Goal: Task Accomplishment & Management: Use online tool/utility

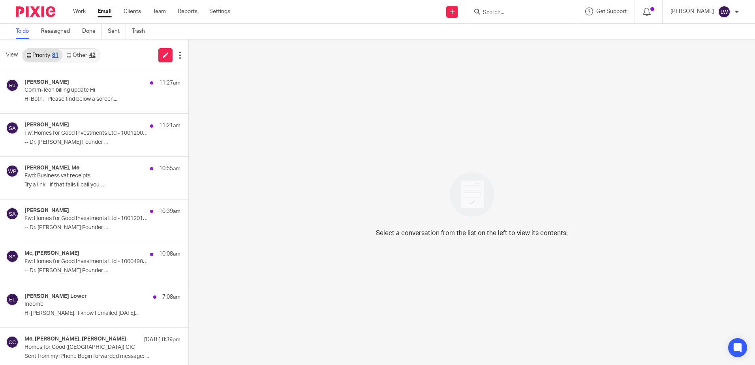
click at [104, 15] on link "Email" at bounding box center [105, 12] width 14 height 8
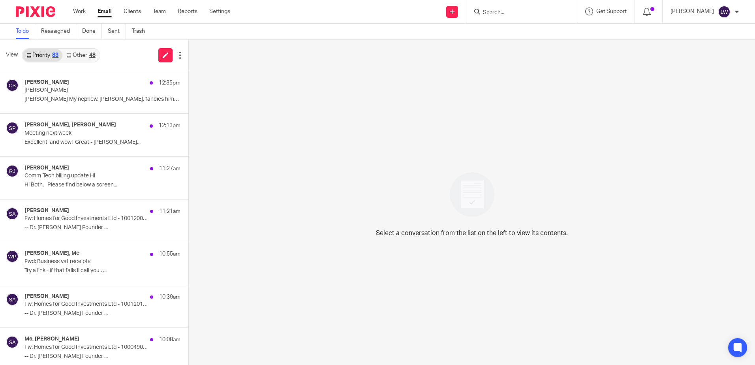
click at [89, 53] on div "48" at bounding box center [92, 56] width 6 height 6
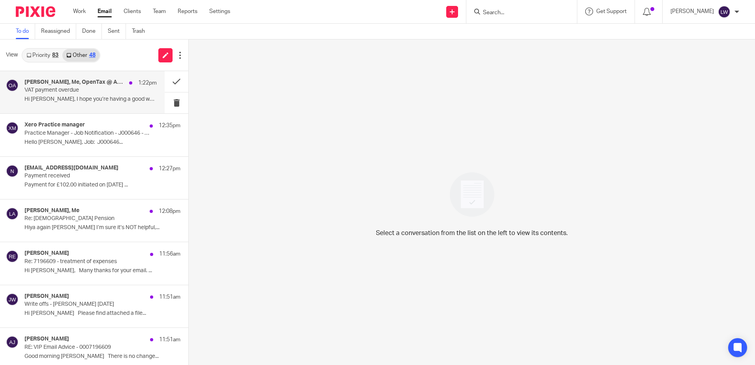
click at [89, 96] on p "Hi Lorna, I hope you’re having a good week. ..." at bounding box center [90, 99] width 132 height 7
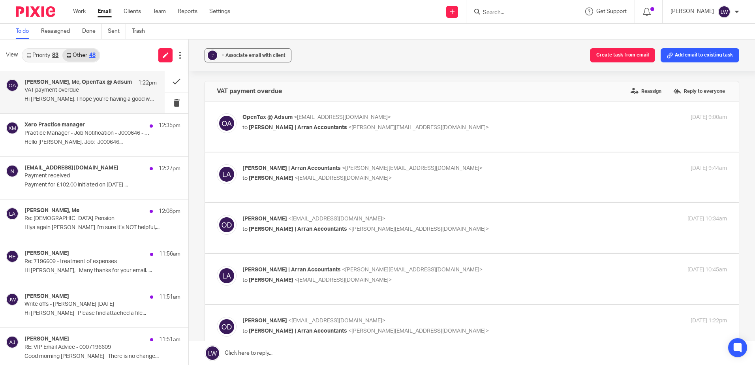
scroll to position [119, 0]
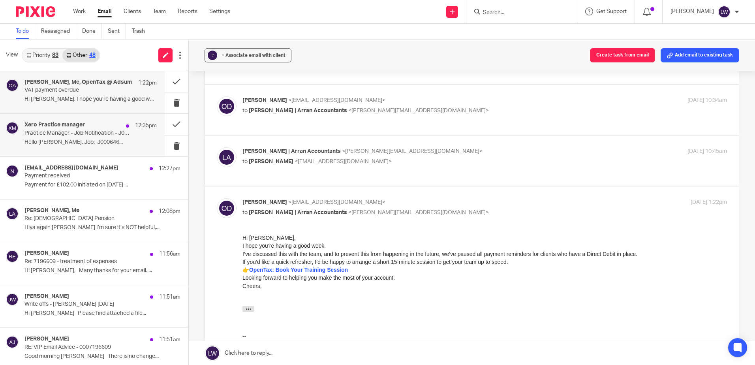
click at [108, 139] on p "Hello Lorna Wyllie, Job: J000646..." at bounding box center [90, 142] width 132 height 7
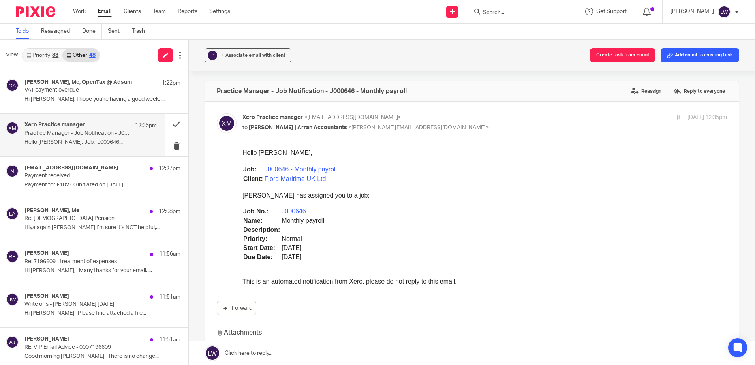
scroll to position [0, 0]
click at [167, 145] on button at bounding box center [177, 146] width 24 height 21
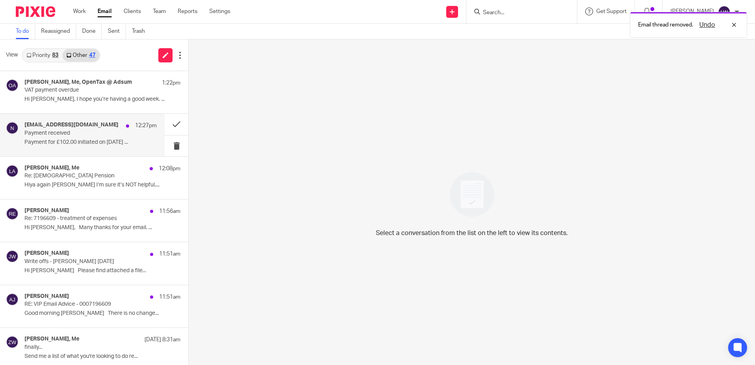
click at [45, 134] on p "Payment received" at bounding box center [77, 133] width 106 height 7
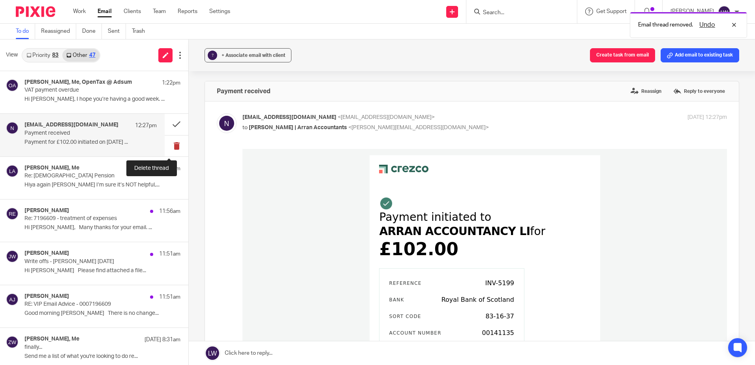
click at [171, 147] on button at bounding box center [177, 146] width 24 height 21
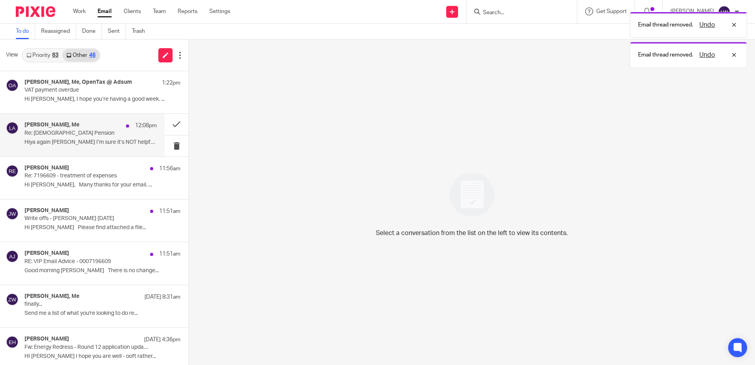
click at [91, 144] on p "Hiya again [PERSON_NAME] I’m sure it’s NOT helpful,..." at bounding box center [90, 142] width 132 height 7
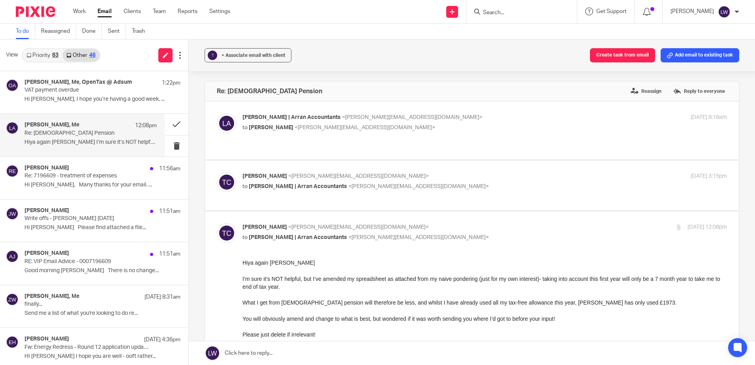
click at [104, 11] on link "Email" at bounding box center [105, 12] width 14 height 8
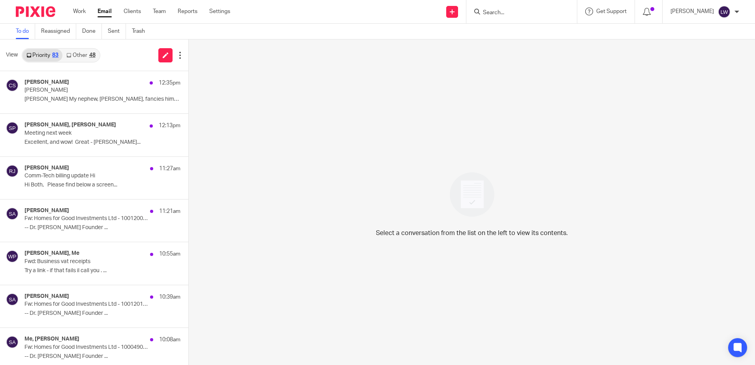
click at [87, 53] on link "Other 48" at bounding box center [80, 55] width 37 height 13
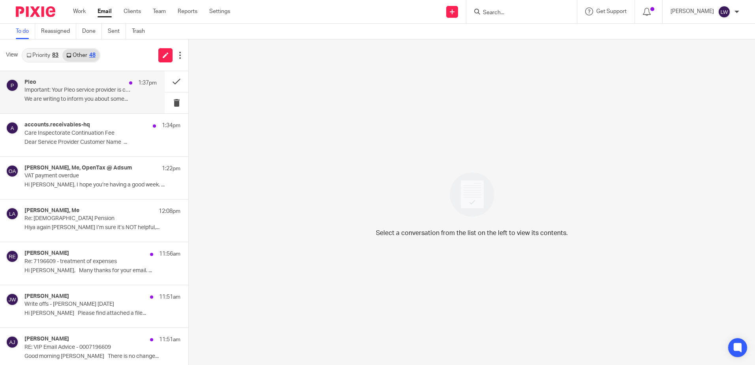
drag, startPoint x: 67, startPoint y: 95, endPoint x: 81, endPoint y: 98, distance: 14.2
click at [67, 95] on div "Pleo 1:37pm Important: Your Pleo service provider is changing (no action needed…" at bounding box center [90, 92] width 132 height 26
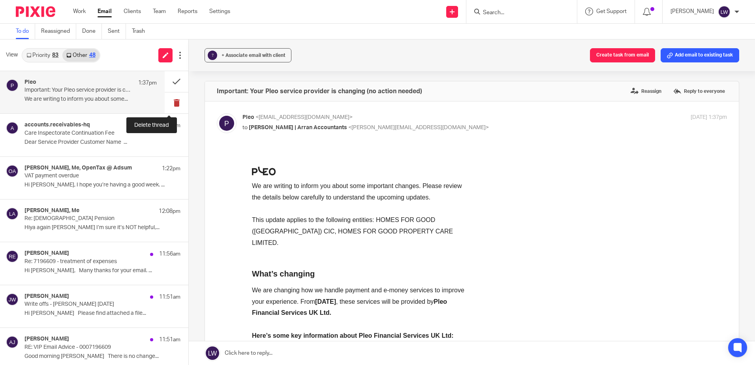
click at [166, 104] on button at bounding box center [177, 102] width 24 height 21
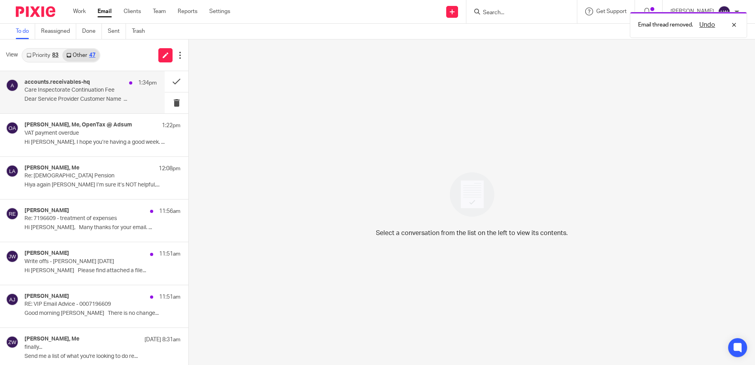
click at [75, 101] on p "Dear Service Provider Customer Name ..." at bounding box center [90, 99] width 132 height 7
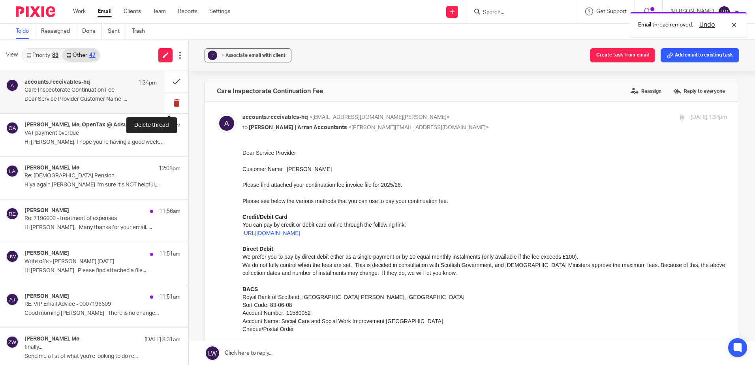
click at [170, 106] on button at bounding box center [177, 102] width 24 height 21
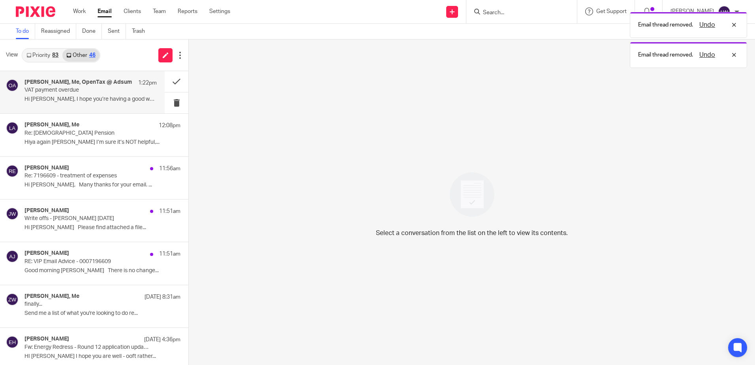
click at [71, 101] on p "Hi Lorna, I hope you’re having a good week. ..." at bounding box center [90, 99] width 132 height 7
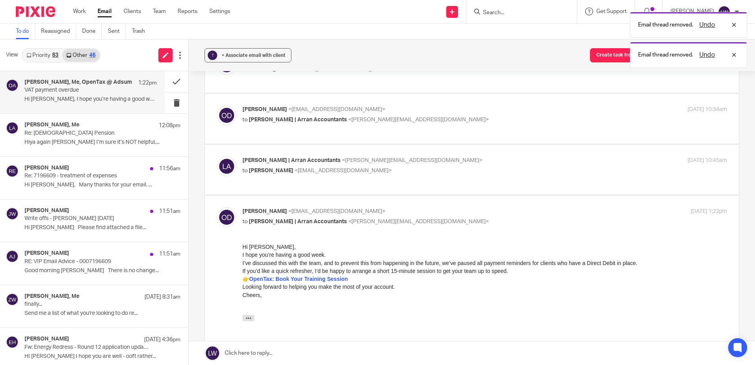
scroll to position [119, 0]
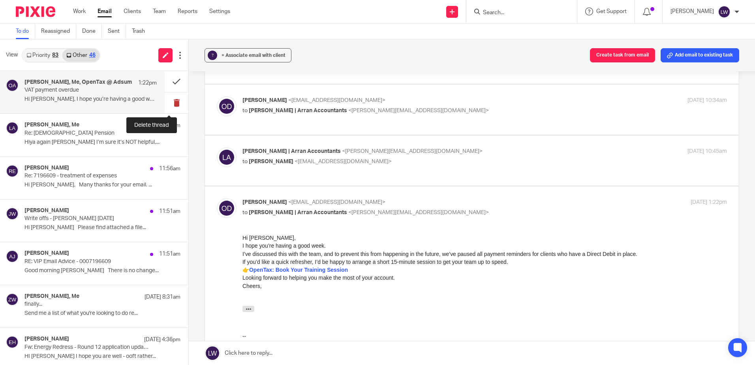
click at [170, 99] on button at bounding box center [177, 102] width 24 height 21
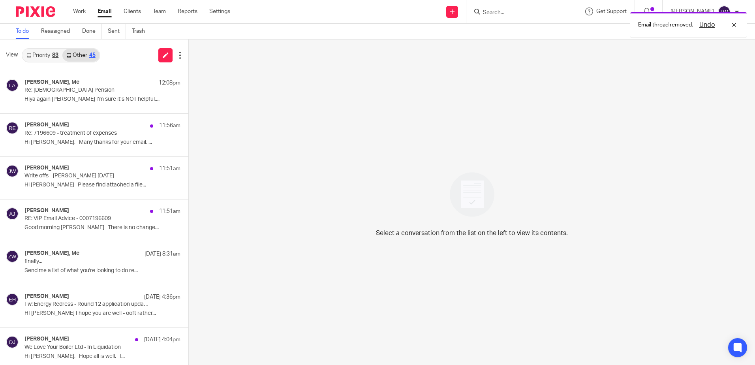
click at [53, 54] on div "83" at bounding box center [55, 56] width 6 height 6
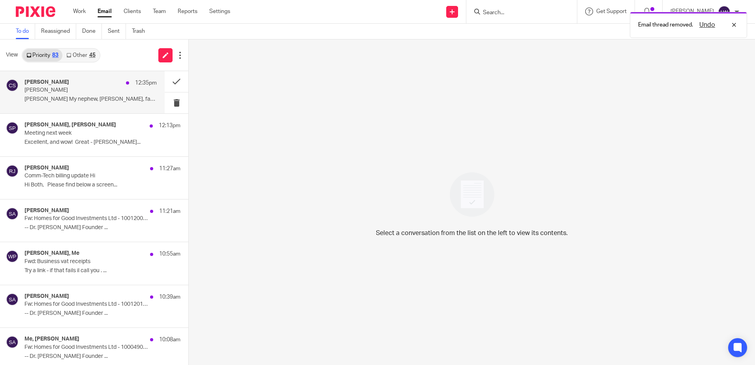
click at [76, 98] on p "[PERSON_NAME] My nephew, [PERSON_NAME], fancies himself..." at bounding box center [90, 99] width 132 height 7
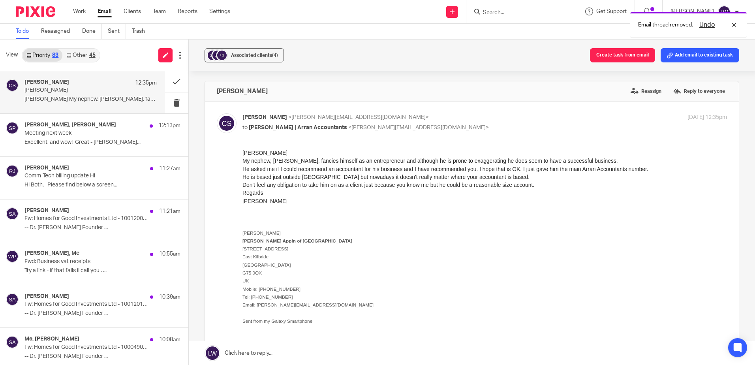
scroll to position [0, 0]
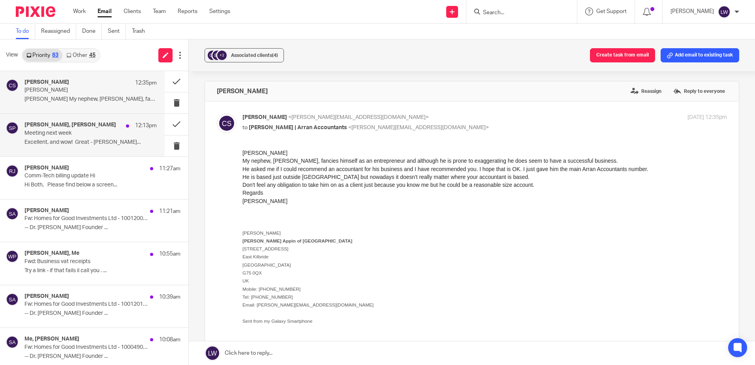
click at [62, 142] on p "Excellent, and wow! Great - Terri..." at bounding box center [90, 142] width 132 height 7
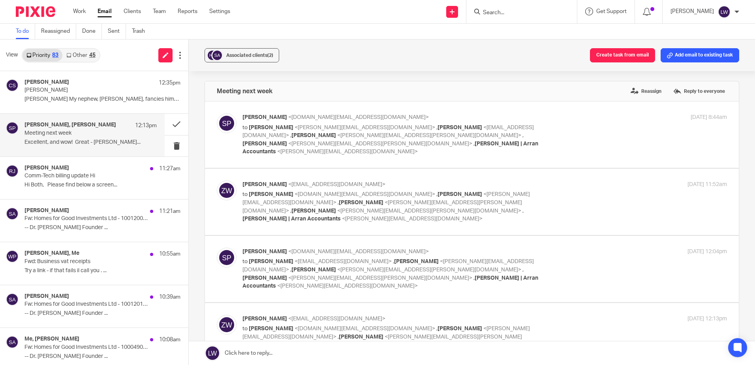
click at [80, 58] on link "Other 45" at bounding box center [80, 55] width 37 height 13
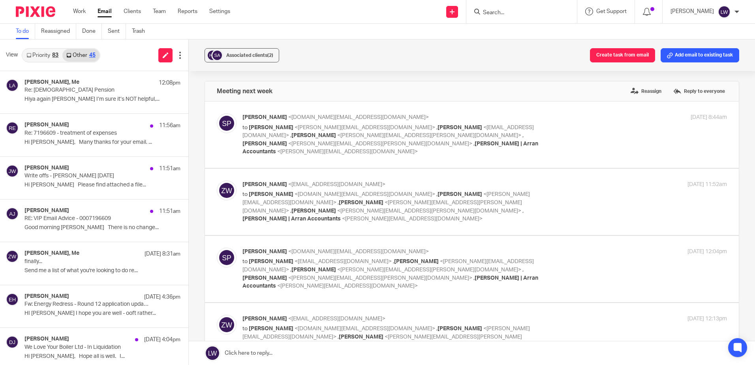
click at [36, 56] on link "Priority 83" at bounding box center [43, 55] width 40 height 13
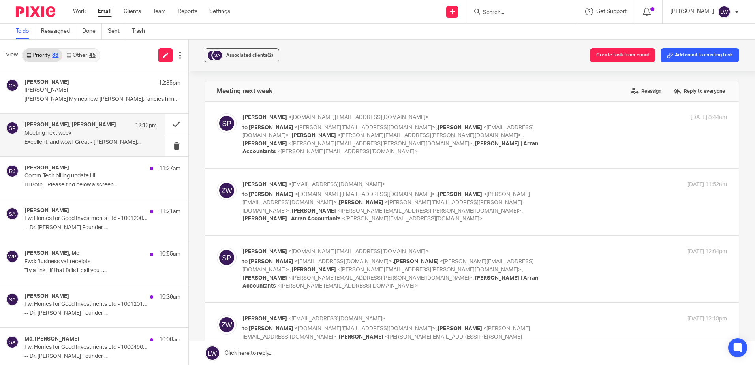
click at [99, 8] on link "Email" at bounding box center [105, 12] width 14 height 8
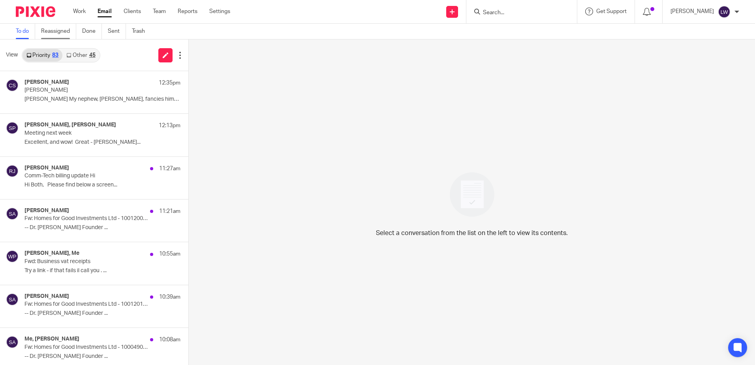
click at [55, 31] on link "Reassigned" at bounding box center [58, 31] width 35 height 15
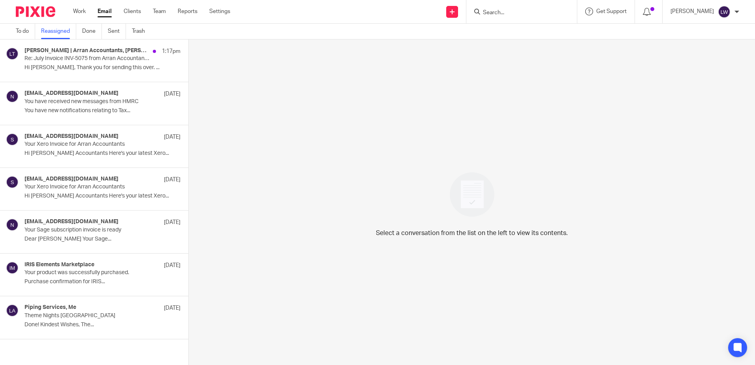
click at [85, 72] on div "[PERSON_NAME] | Arran Accountants, [PERSON_NAME], Me 1:17pm Re: July Invoice IN…" at bounding box center [102, 60] width 156 height 26
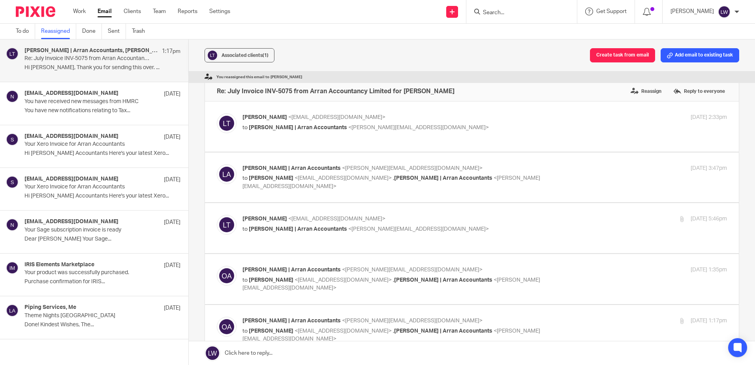
click at [117, 109] on p "You have new notifications relating to Tax..." at bounding box center [102, 110] width 156 height 7
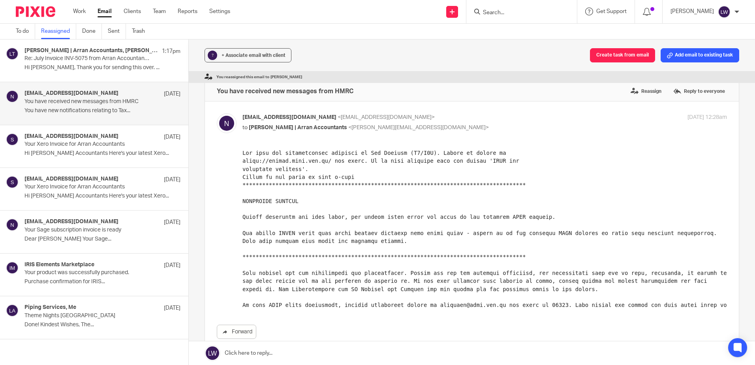
click at [116, 134] on h4 "[EMAIL_ADDRESS][DOMAIN_NAME]" at bounding box center [71, 136] width 94 height 7
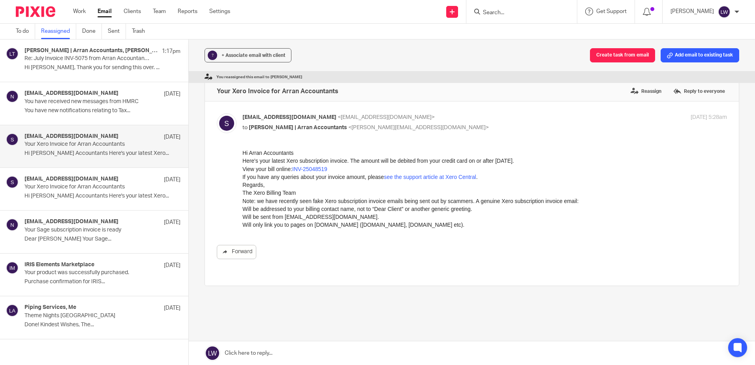
click at [104, 186] on p "Your Xero Invoice for Arran Accountants" at bounding box center [86, 187] width 125 height 7
click at [91, 233] on p "Your Sage subscription invoice is ready" at bounding box center [86, 230] width 125 height 7
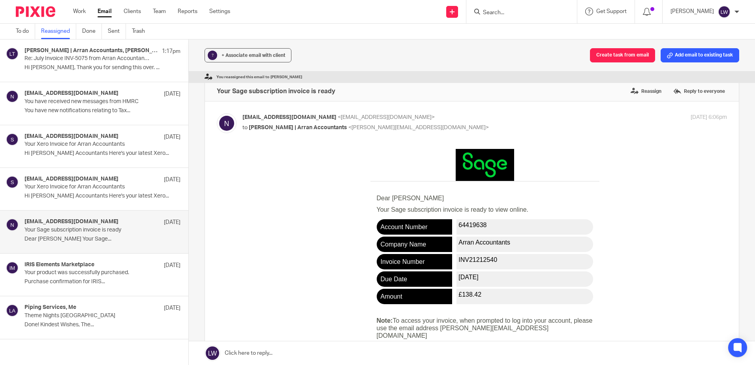
click at [73, 279] on p "Purchase confirmation for IRIS..." at bounding box center [102, 282] width 156 height 7
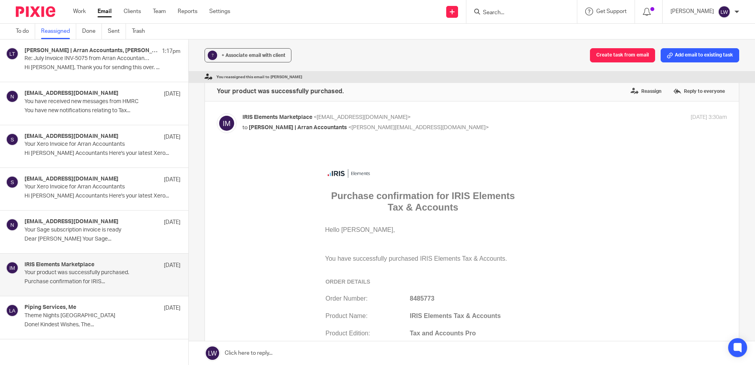
click at [100, 322] on p "Done! Kindest Wishes, The..." at bounding box center [102, 325] width 156 height 7
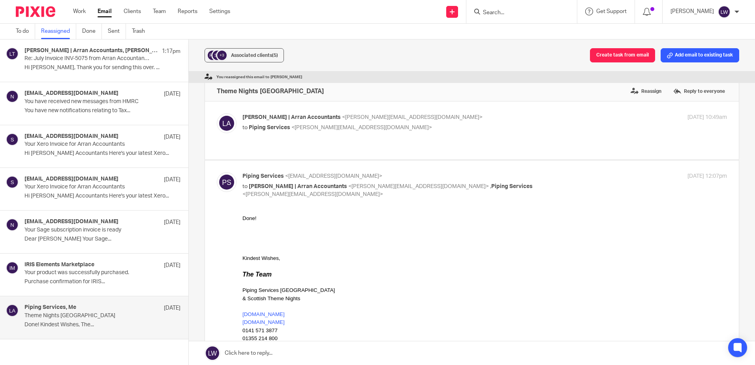
click at [287, 122] on div "[PERSON_NAME] | Arran Accountants <[PERSON_NAME][EMAIL_ADDRESS][DOMAIN_NAME]> t…" at bounding box center [404, 122] width 323 height 18
checkbox input "true"
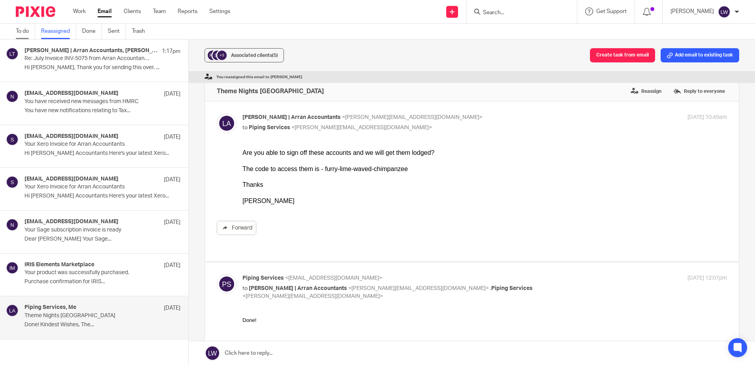
click at [21, 33] on link "To do" at bounding box center [25, 31] width 19 height 15
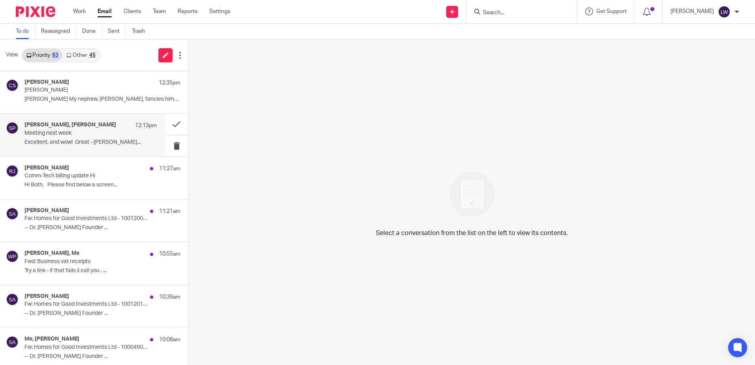
click at [80, 135] on p "Meeting next week" at bounding box center [77, 133] width 106 height 7
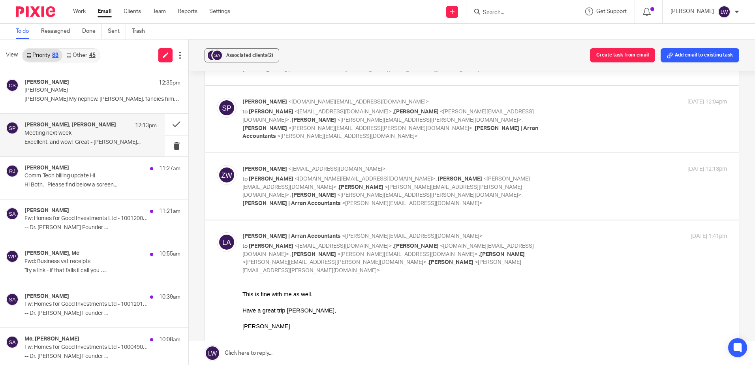
scroll to position [158, 0]
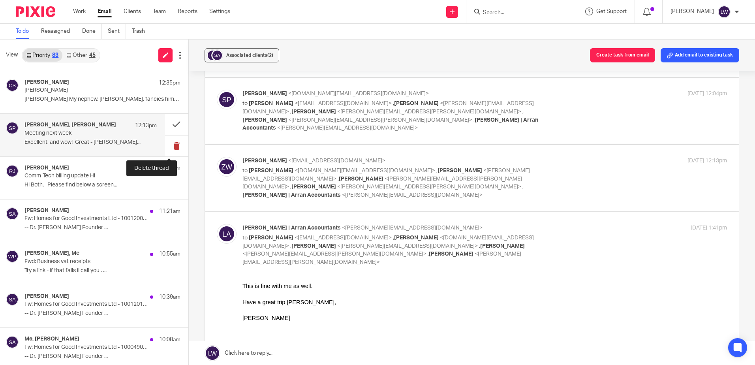
click at [169, 147] on button at bounding box center [177, 146] width 24 height 21
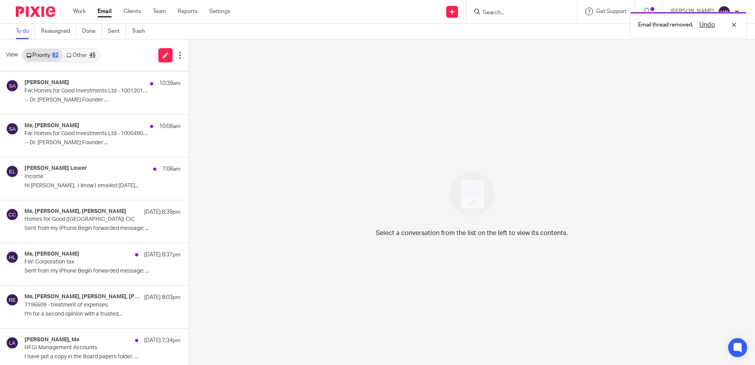
scroll to position [198, 0]
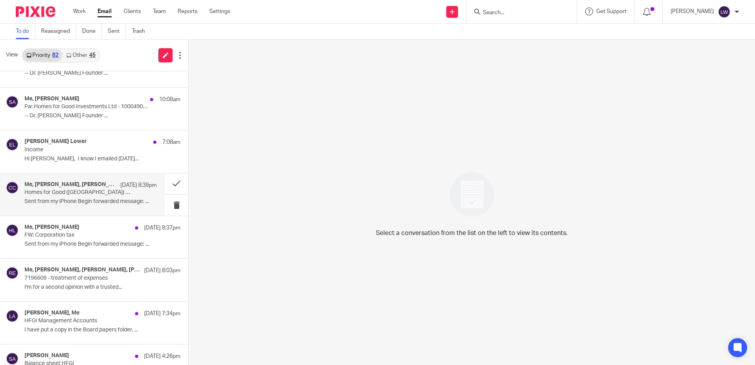
click at [87, 201] on p "Sent from my iPhone Begin forwarded message: ..." at bounding box center [90, 201] width 132 height 7
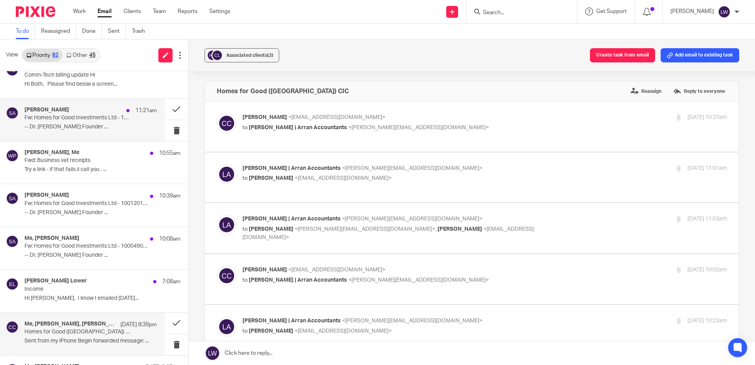
scroll to position [79, 0]
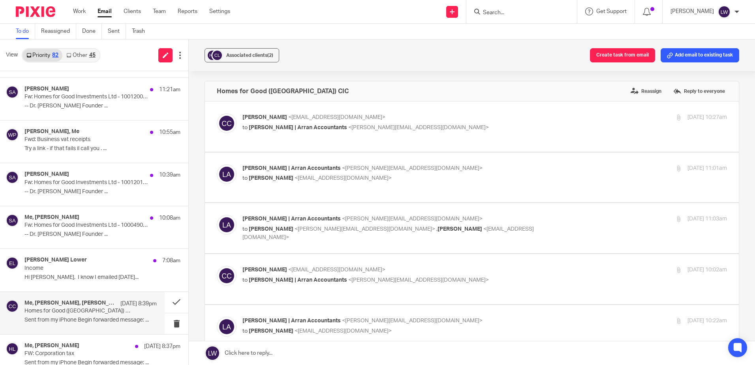
click at [74, 56] on link "Other 45" at bounding box center [80, 55] width 37 height 13
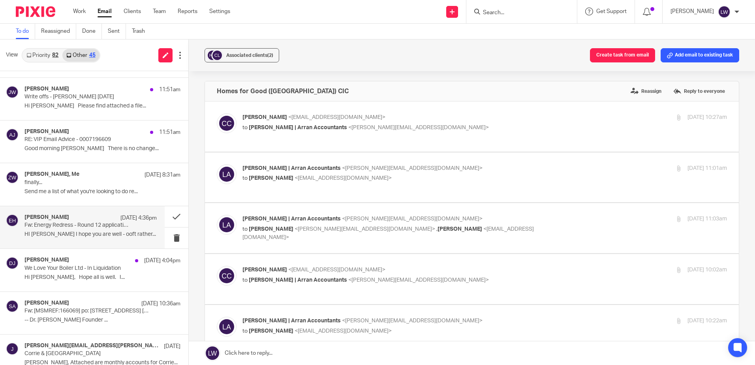
click at [90, 218] on div "Emily Harvey 12 Aug 4:36pm" at bounding box center [90, 218] width 132 height 8
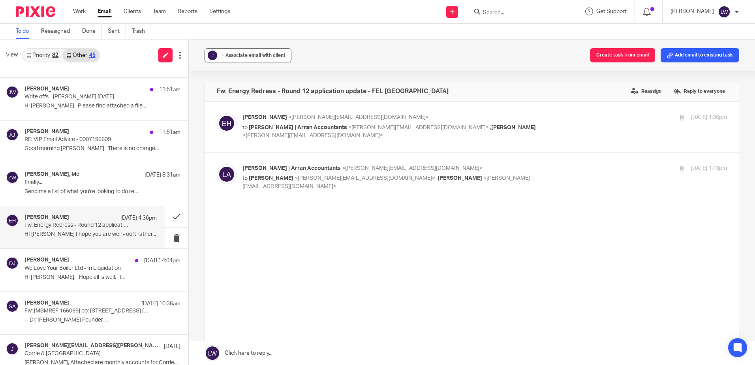
click at [265, 52] on div "+ Associate email with client" at bounding box center [254, 55] width 64 height 8
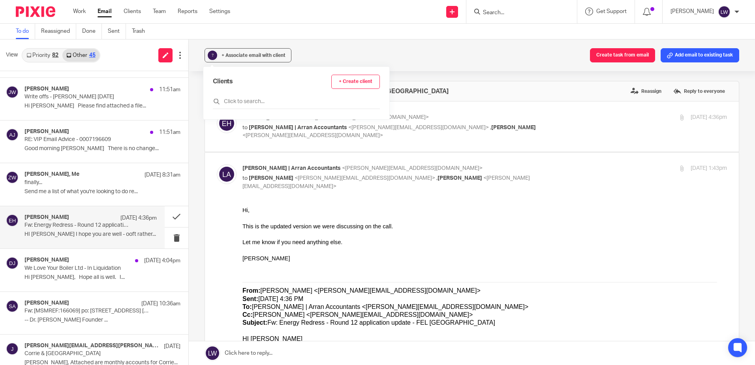
scroll to position [0, 0]
click at [260, 100] on input "text" at bounding box center [296, 102] width 167 height 8
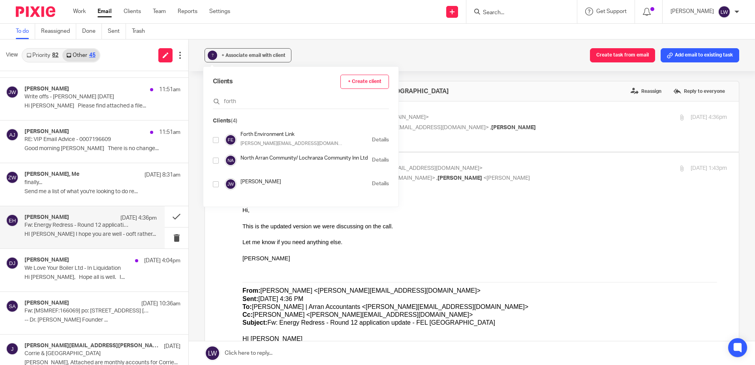
type input "forth"
click at [216, 139] on input "checkbox" at bounding box center [216, 140] width 6 height 6
checkbox input "true"
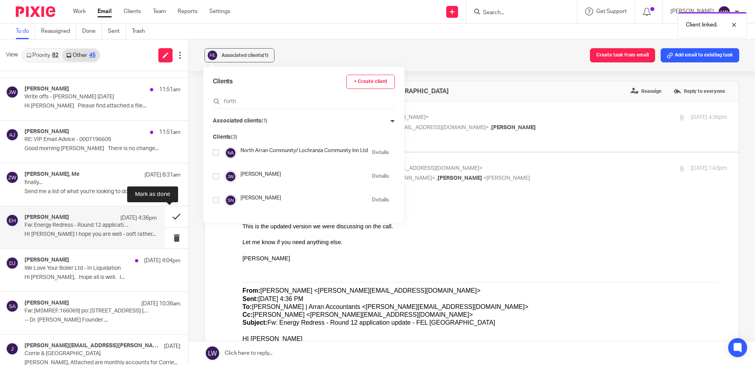
click at [168, 216] on button at bounding box center [177, 216] width 24 height 21
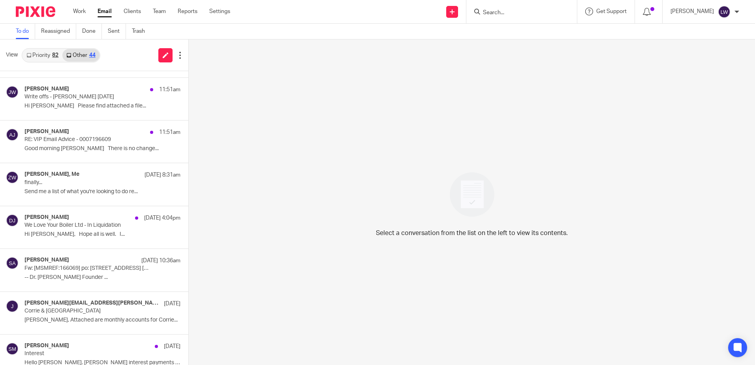
click at [103, 15] on link "Email" at bounding box center [105, 12] width 14 height 8
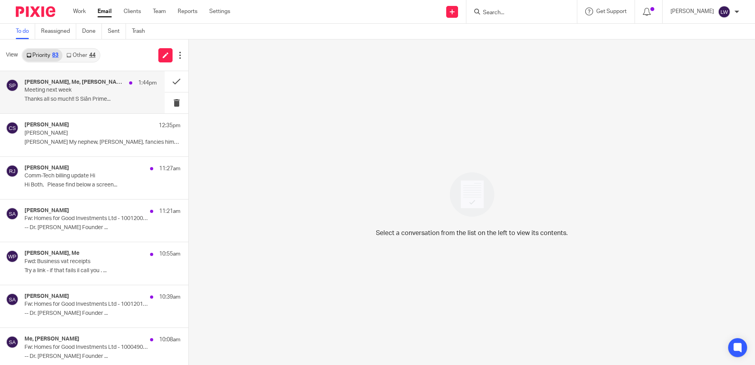
click at [80, 87] on p "Meeting next week" at bounding box center [77, 90] width 106 height 7
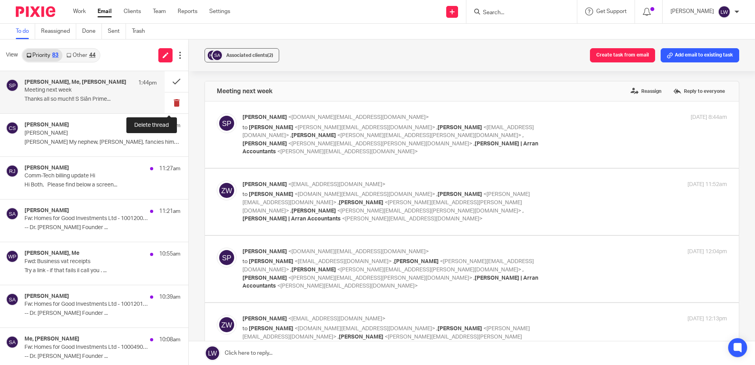
click at [168, 104] on button at bounding box center [177, 102] width 24 height 21
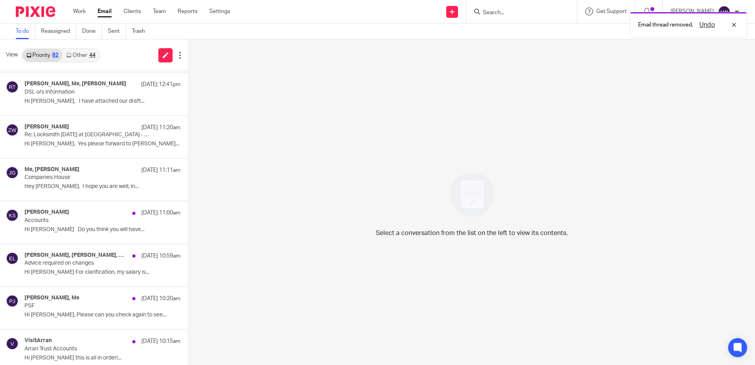
scroll to position [514, 0]
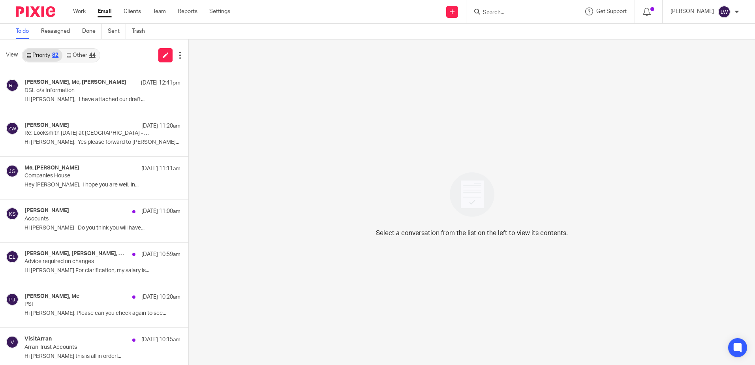
click at [92, 59] on link "Other 44" at bounding box center [80, 55] width 37 height 13
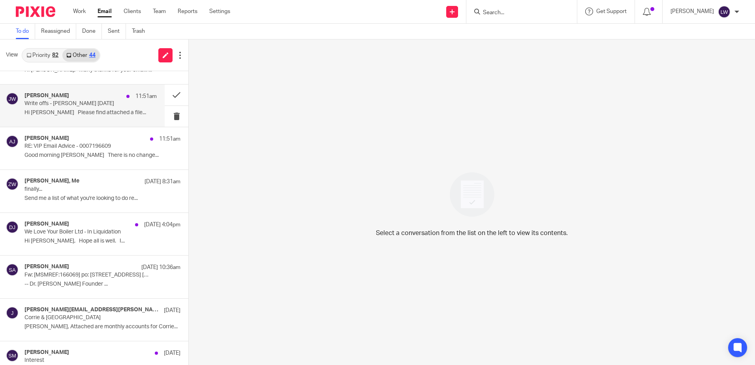
scroll to position [79, 0]
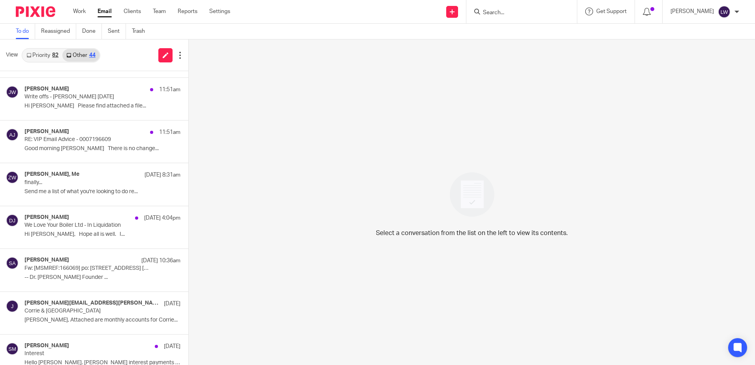
click at [47, 60] on link "Priority 82" at bounding box center [43, 55] width 40 height 13
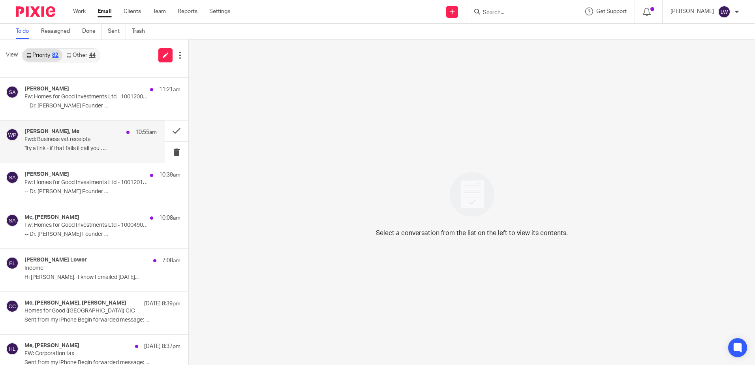
scroll to position [198, 0]
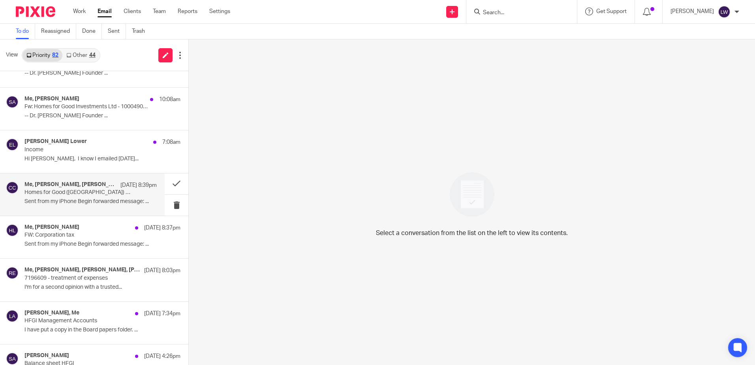
click at [46, 198] on p "Sent from my iPhone Begin forwarded message: ..." at bounding box center [90, 201] width 132 height 7
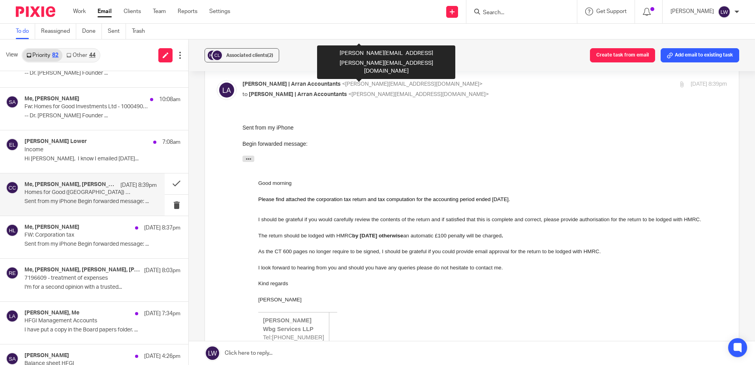
scroll to position [356, 0]
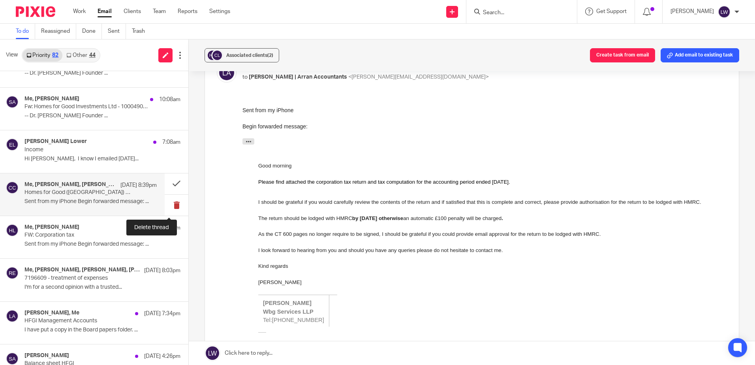
click at [169, 203] on button at bounding box center [177, 205] width 24 height 21
